Goal: Task Accomplishment & Management: Use online tool/utility

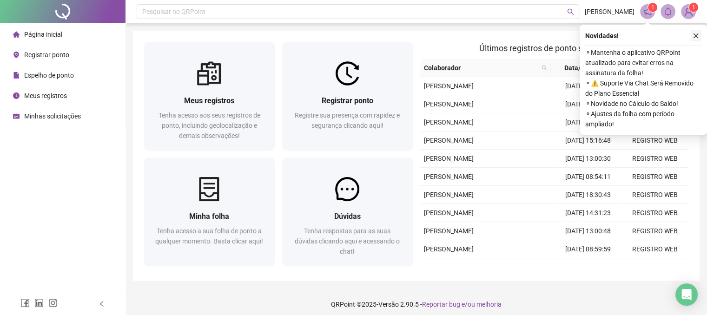
click at [696, 33] on icon "close" at bounding box center [695, 36] width 7 height 7
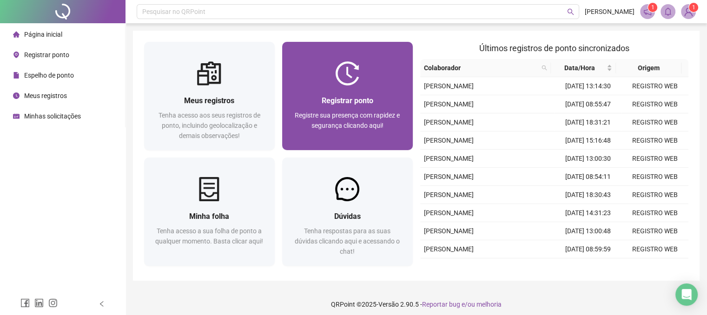
click at [347, 102] on span "Registrar ponto" at bounding box center [348, 100] width 52 height 9
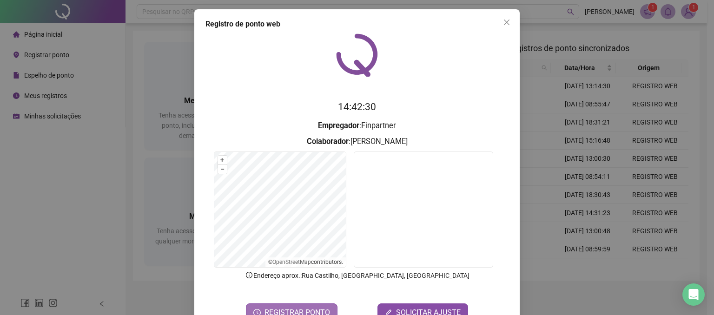
click at [311, 298] on span "REGISTRAR PONTO" at bounding box center [297, 312] width 66 height 11
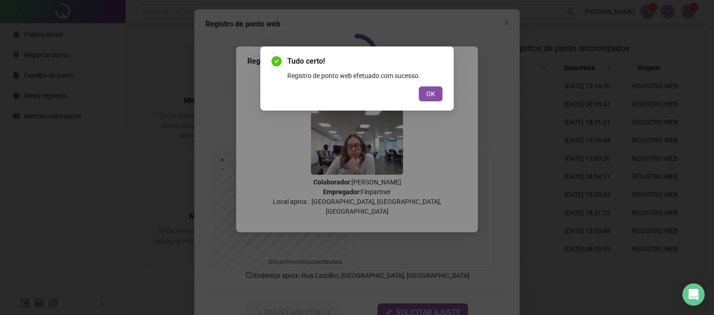
drag, startPoint x: 426, startPoint y: 95, endPoint x: 424, endPoint y: 89, distance: 6.7
click at [426, 95] on button "OK" at bounding box center [431, 93] width 24 height 15
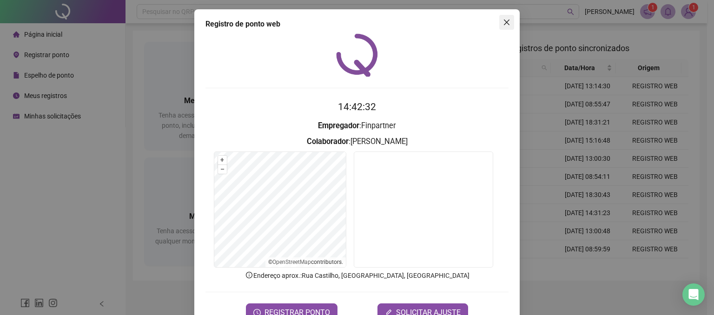
click at [504, 23] on icon "close" at bounding box center [507, 23] width 6 height 6
